Goal: Transaction & Acquisition: Purchase product/service

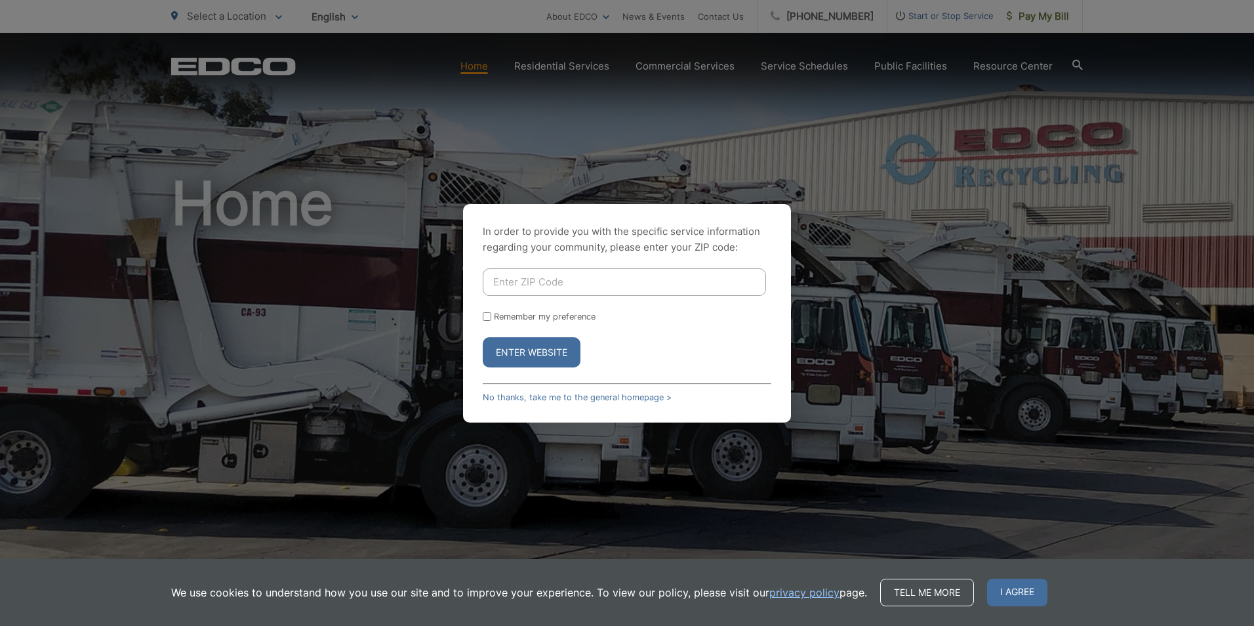
click at [499, 277] on input "Enter ZIP Code" at bounding box center [624, 282] width 283 height 28
type input "92108"
click at [540, 348] on button "Enter Website" at bounding box center [532, 352] width 98 height 30
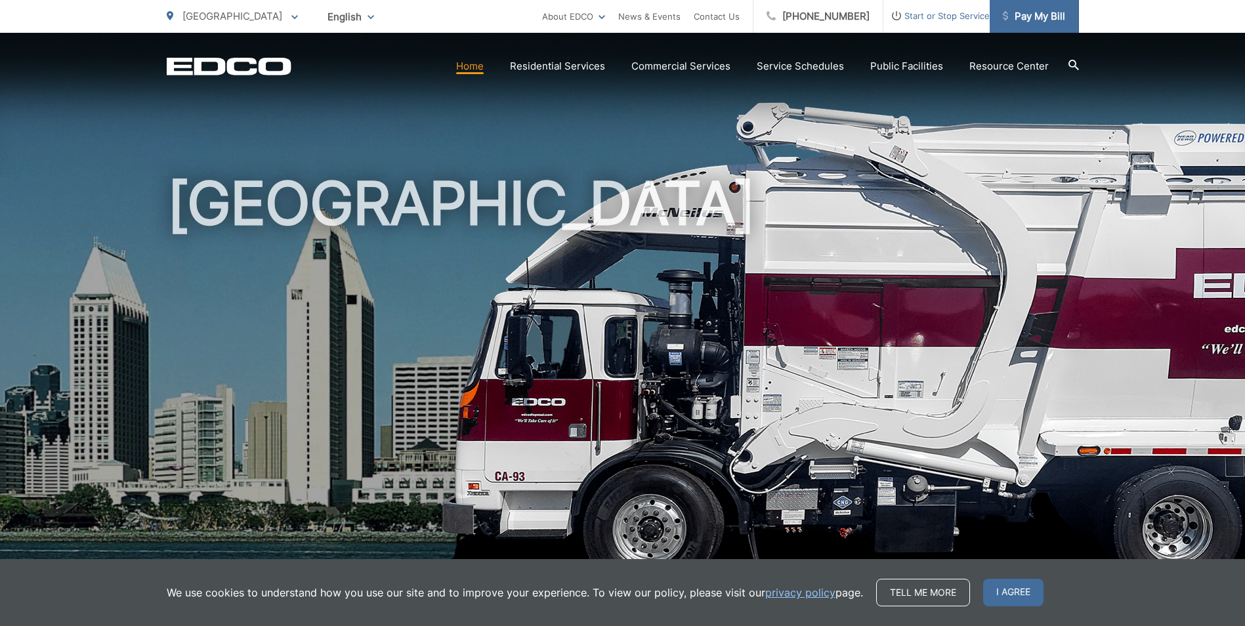
click at [1041, 16] on span "Pay My Bill" at bounding box center [1034, 17] width 62 height 16
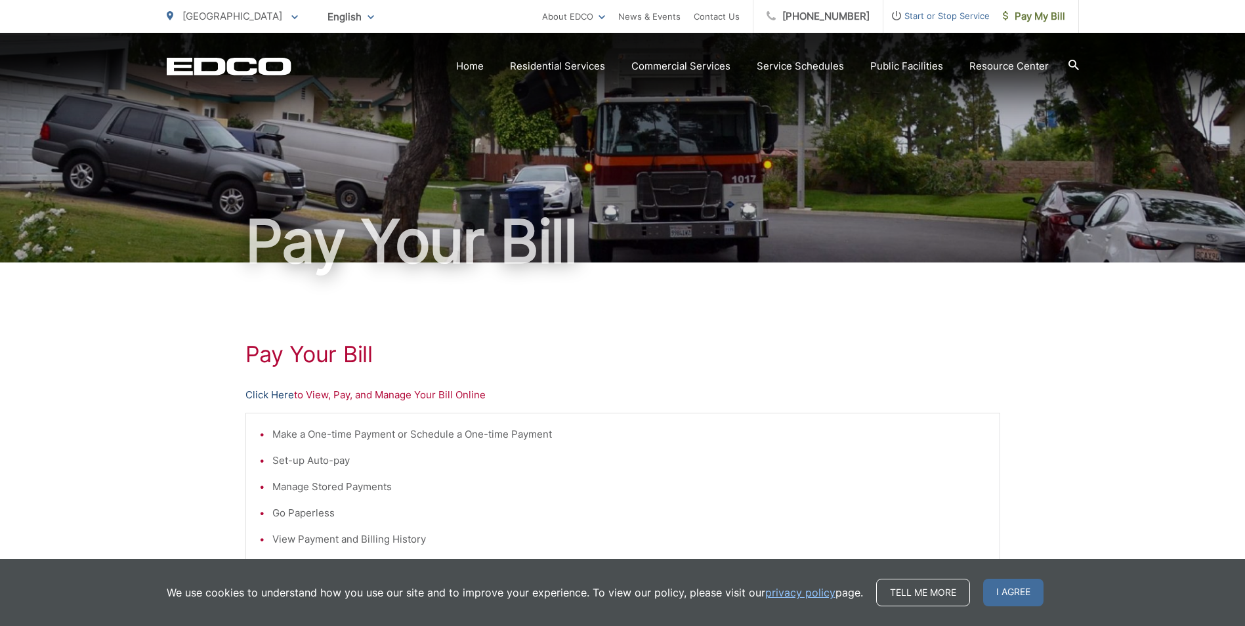
click at [281, 392] on link "Click Here" at bounding box center [269, 395] width 49 height 16
